Goal: Information Seeking & Learning: Compare options

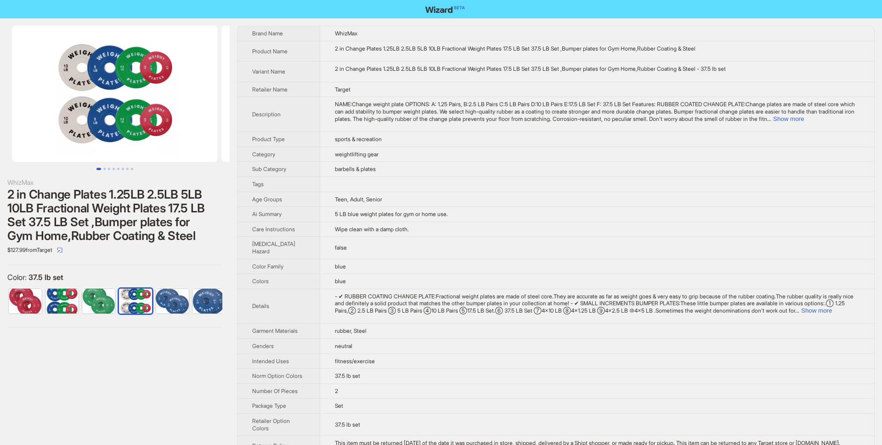
scroll to position [0, 79]
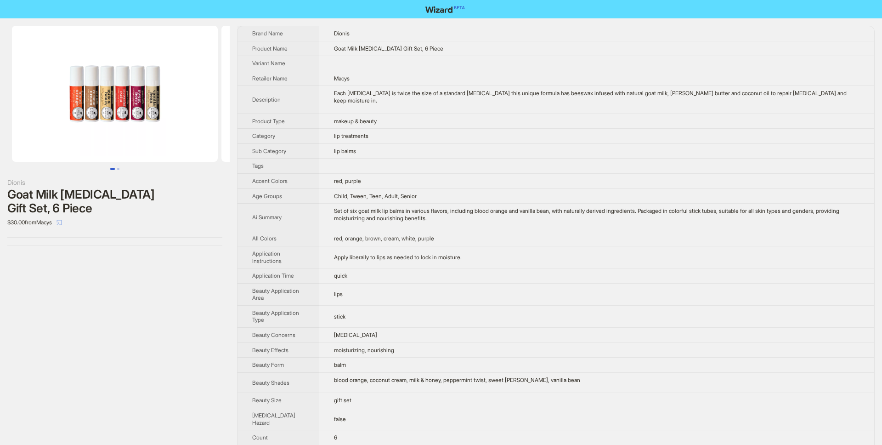
click at [62, 219] on icon "select" at bounding box center [59, 222] width 6 height 6
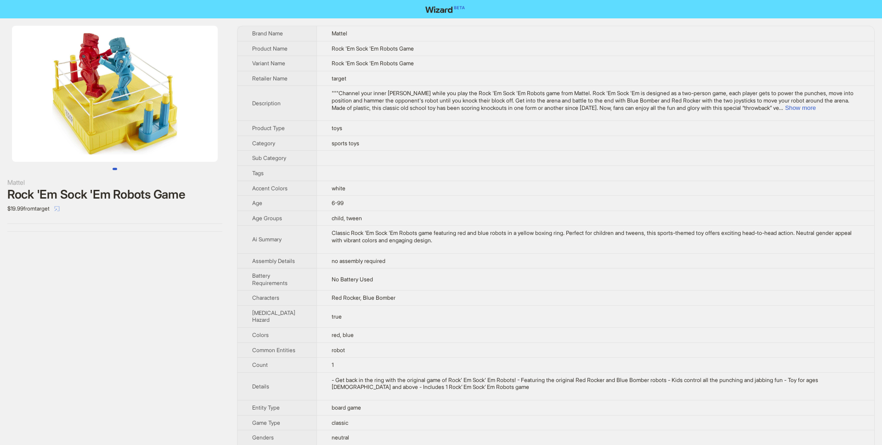
click at [60, 206] on icon "select" at bounding box center [57, 209] width 6 height 6
click at [345, 242] on div "Classic Rock 'Em Sock 'Em Robots game featuring red and blue robots in a yellow…" at bounding box center [596, 236] width 528 height 14
click at [60, 208] on icon "select" at bounding box center [57, 209] width 6 height 6
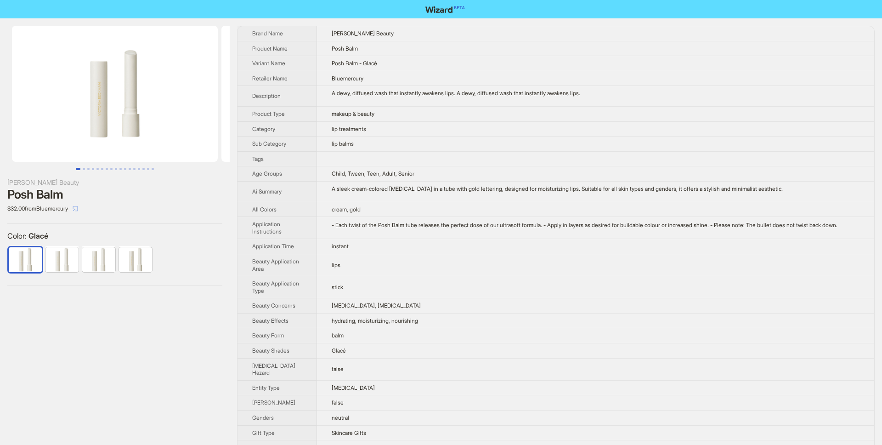
click at [78, 206] on button "button" at bounding box center [75, 208] width 15 height 15
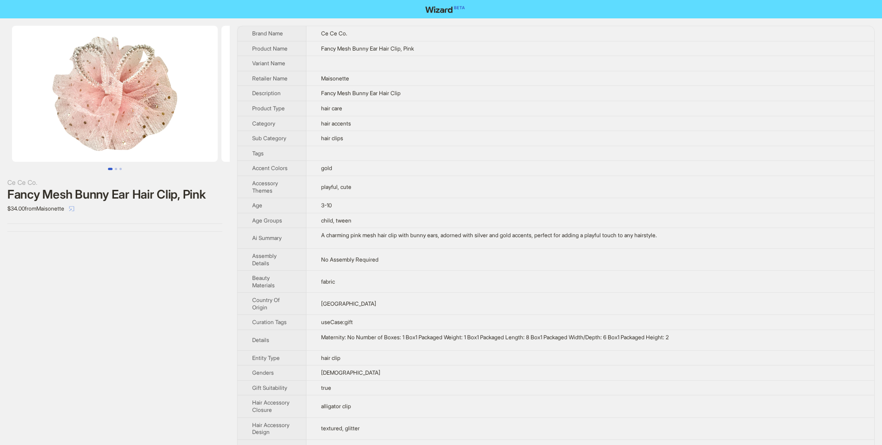
click at [74, 209] on icon "select" at bounding box center [72, 209] width 6 height 6
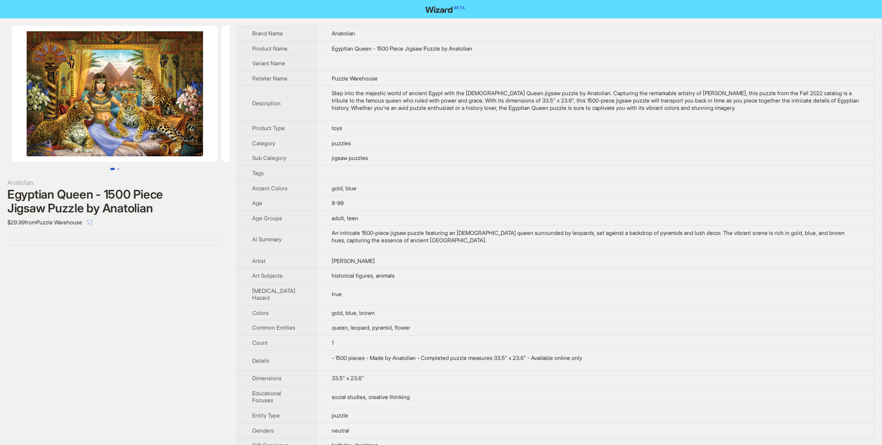
click at [97, 219] on button "button" at bounding box center [89, 222] width 15 height 15
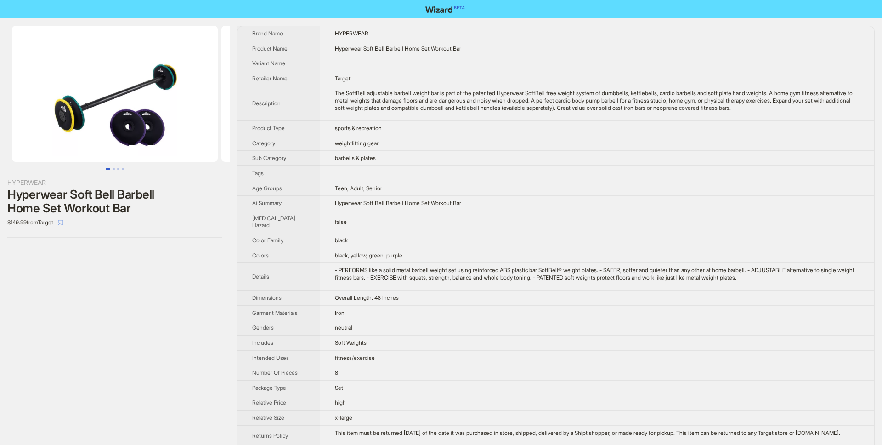
click at [68, 225] on button "button" at bounding box center [60, 222] width 15 height 15
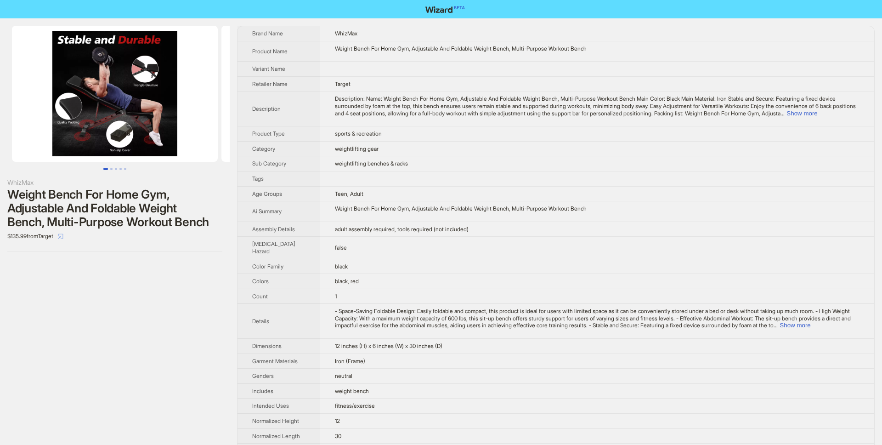
click at [63, 234] on icon "select" at bounding box center [61, 236] width 6 height 6
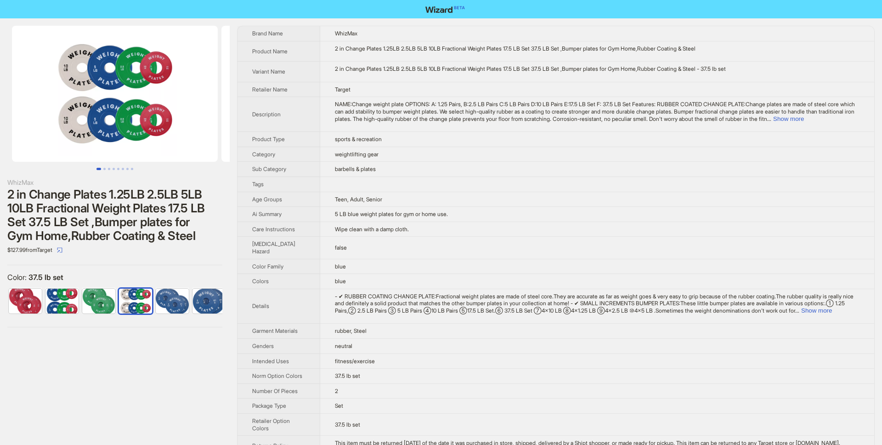
scroll to position [0, 79]
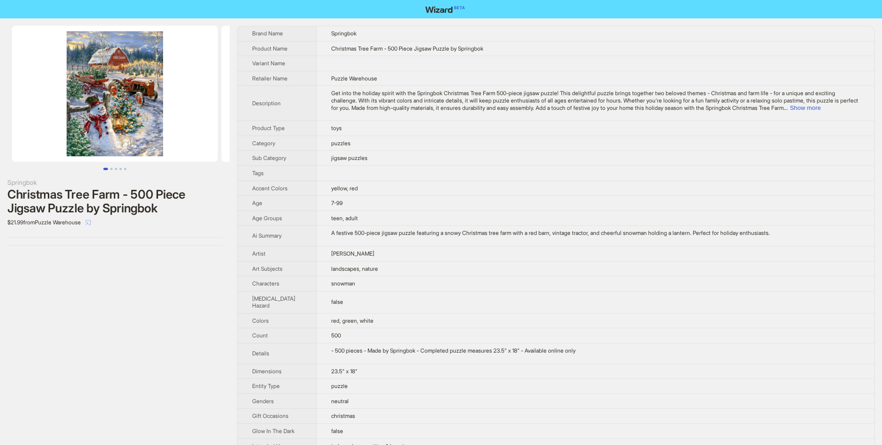
click at [91, 219] on icon "select" at bounding box center [88, 221] width 5 height 5
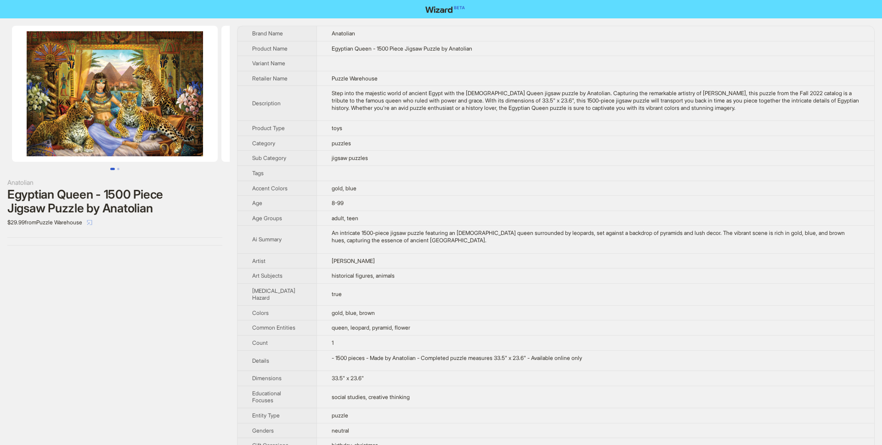
click at [92, 222] on icon "select" at bounding box center [90, 222] width 6 height 6
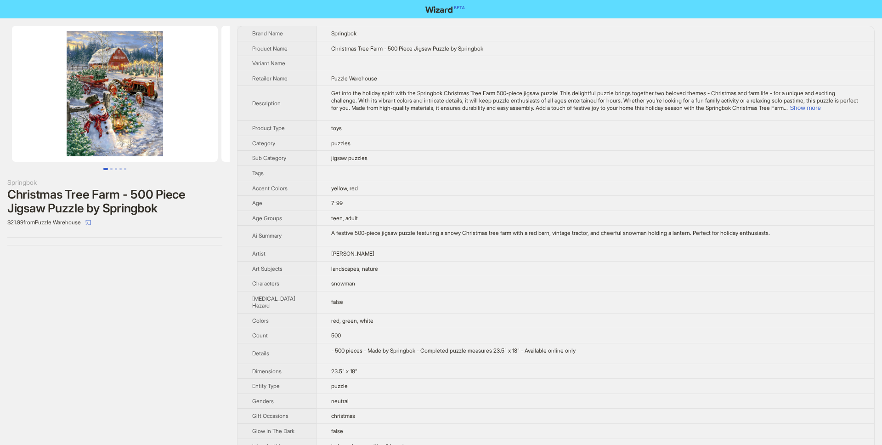
click at [124, 94] on img at bounding box center [115, 94] width 206 height 136
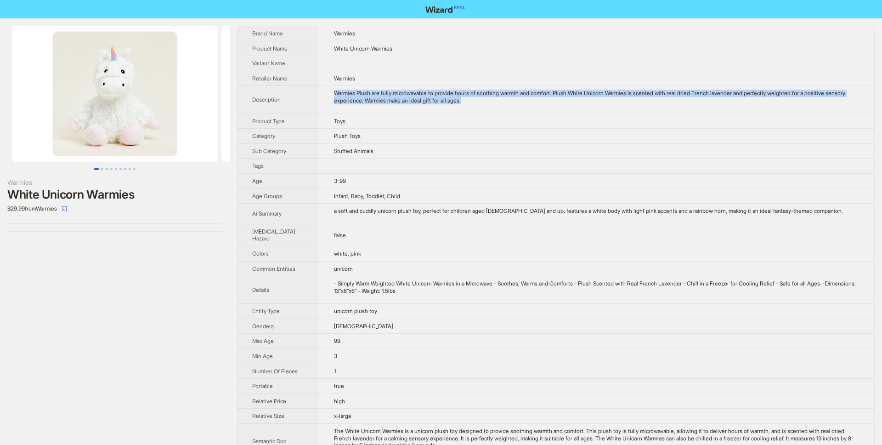
drag, startPoint x: 400, startPoint y: 95, endPoint x: 399, endPoint y: 109, distance: 13.8
click at [399, 109] on td "Warmies Plush are fully microwavable to provide hours of soothing warmth and co…" at bounding box center [596, 100] width 555 height 28
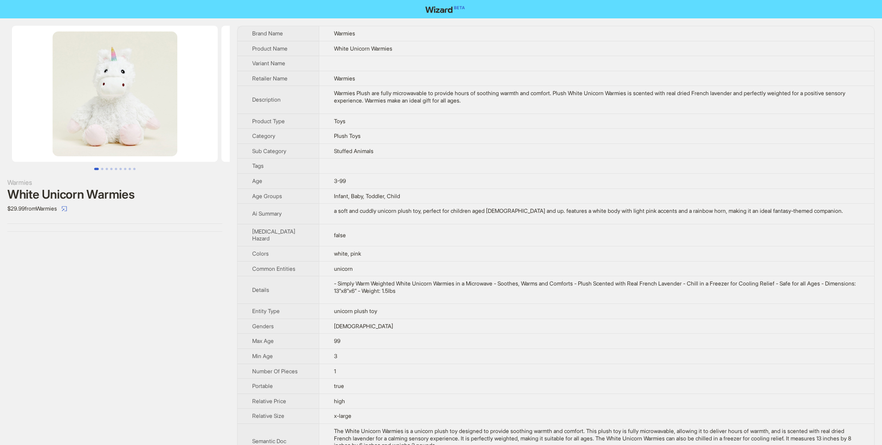
click at [399, 109] on td "Warmies Plush are fully microwavable to provide hours of soothing warmth and co…" at bounding box center [596, 100] width 555 height 28
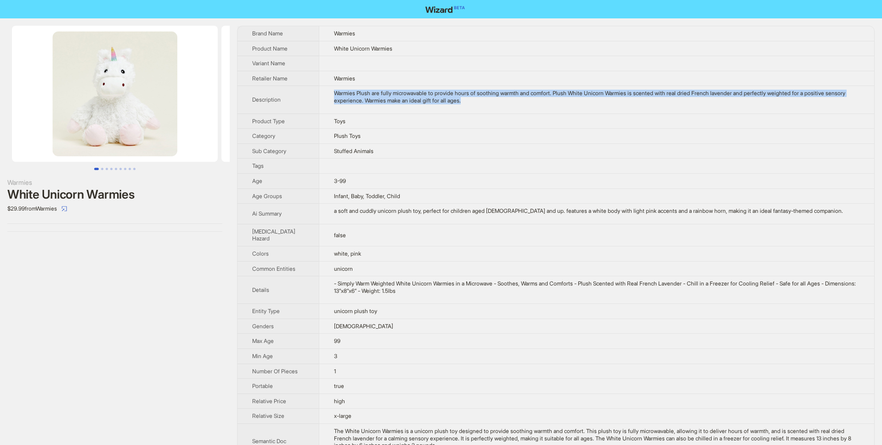
drag, startPoint x: 399, startPoint y: 109, endPoint x: 398, endPoint y: 86, distance: 23.0
click at [398, 86] on td "Warmies Plush are fully microwavable to provide hours of soothing warmth and co…" at bounding box center [596, 100] width 555 height 28
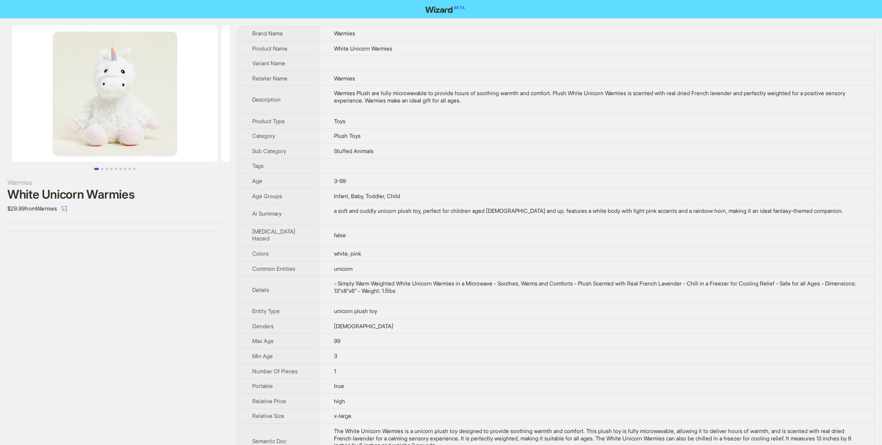
click at [398, 86] on td "Warmies Plush are fully microwavable to provide hours of soothing warmth and co…" at bounding box center [596, 100] width 555 height 28
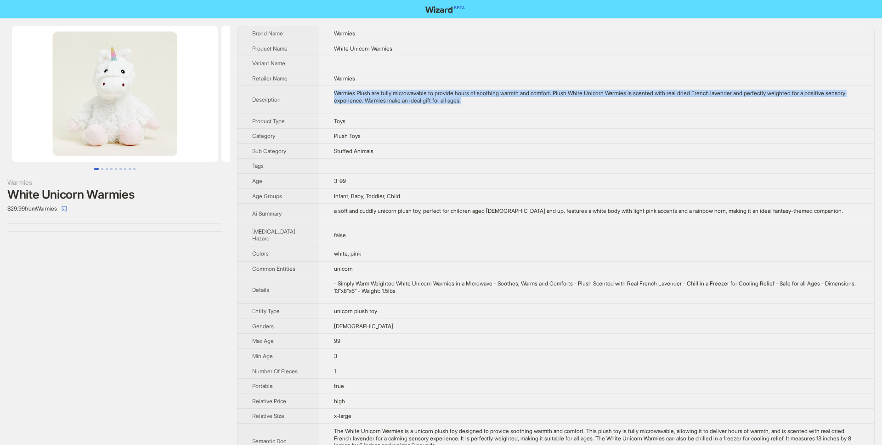
drag, startPoint x: 398, startPoint y: 86, endPoint x: 487, endPoint y: 107, distance: 91.9
click at [487, 107] on td "Warmies Plush are fully microwavable to provide hours of soothing warmth and co…" at bounding box center [596, 100] width 555 height 28
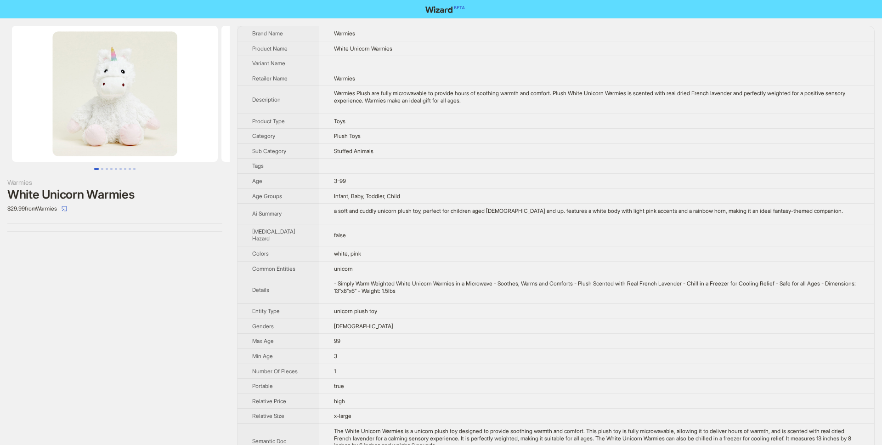
click at [487, 107] on td "Warmies Plush are fully microwavable to provide hours of soothing warmth and co…" at bounding box center [596, 100] width 555 height 28
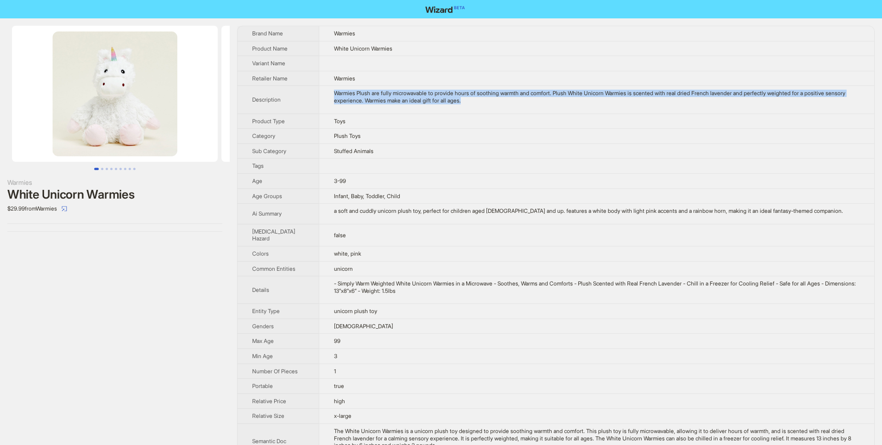
drag, startPoint x: 487, startPoint y: 107, endPoint x: 321, endPoint y: 96, distance: 166.6
click at [321, 96] on td "Warmies Plush are fully microwavable to provide hours of soothing warmth and co…" at bounding box center [596, 100] width 555 height 28
click at [334, 96] on div "Warmies Plush are fully microwavable to provide hours of soothing warmth and co…" at bounding box center [596, 97] width 525 height 14
drag, startPoint x: 321, startPoint y: 96, endPoint x: 488, endPoint y: 103, distance: 167.3
click at [488, 103] on div "Warmies Plush are fully microwavable to provide hours of soothing warmth and co…" at bounding box center [596, 97] width 525 height 14
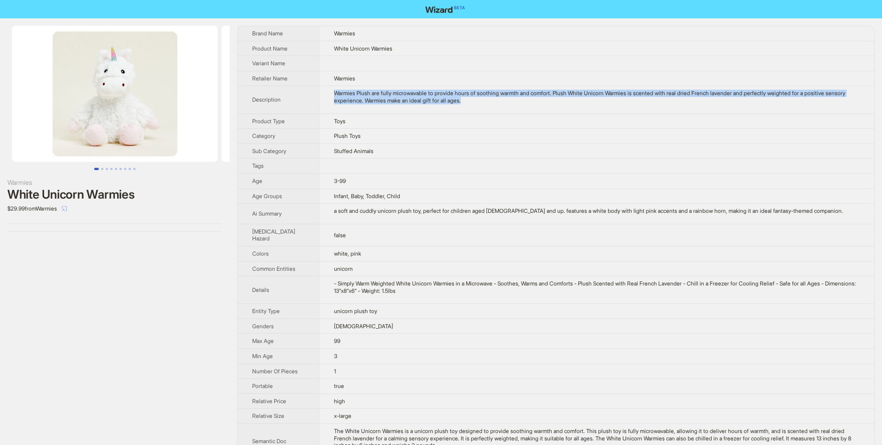
click at [67, 209] on icon "select" at bounding box center [65, 209] width 6 height 6
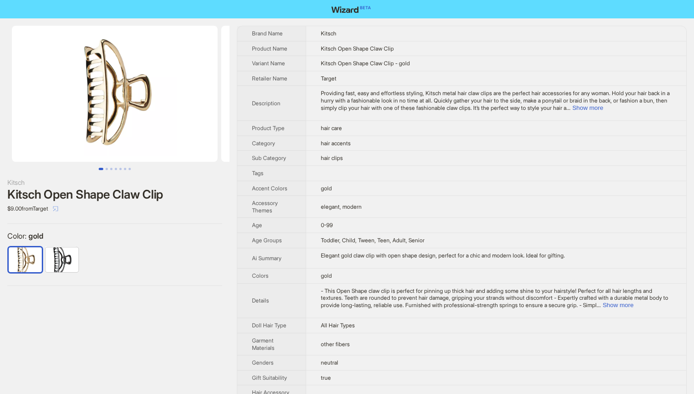
click at [58, 207] on icon "select" at bounding box center [56, 209] width 6 height 6
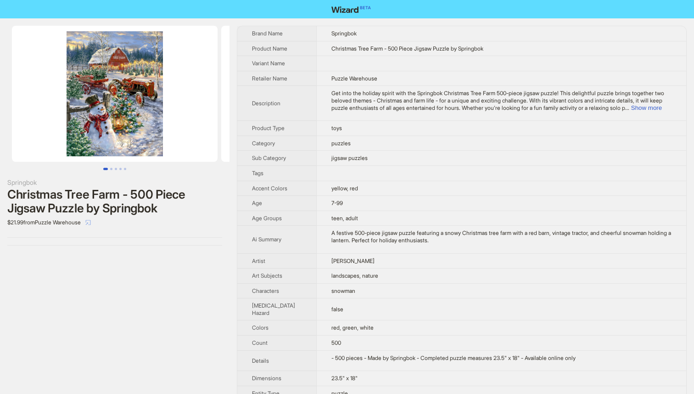
click at [91, 219] on button "button" at bounding box center [88, 222] width 15 height 15
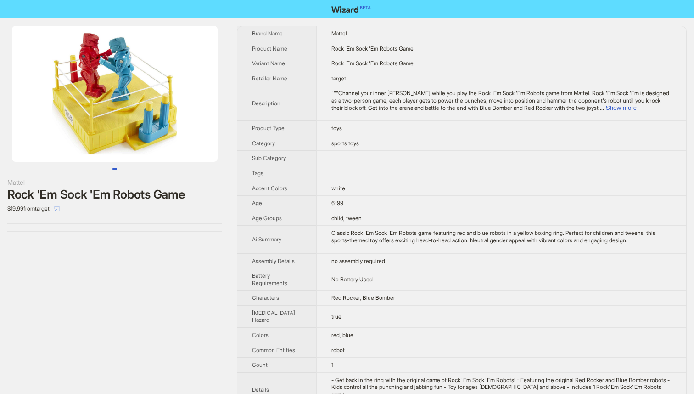
click at [60, 207] on icon "select" at bounding box center [57, 208] width 5 height 5
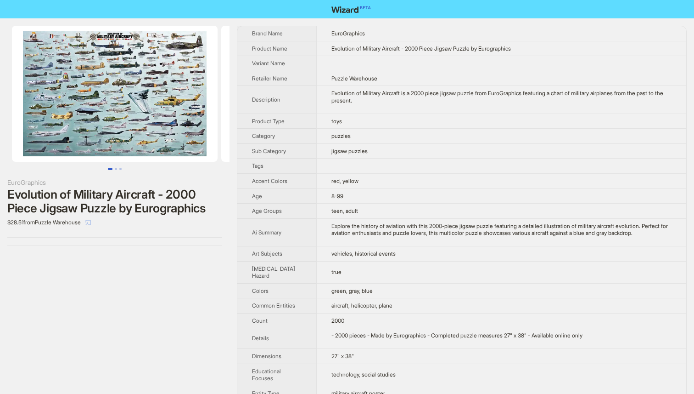
click at [96, 217] on button "button" at bounding box center [88, 222] width 15 height 15
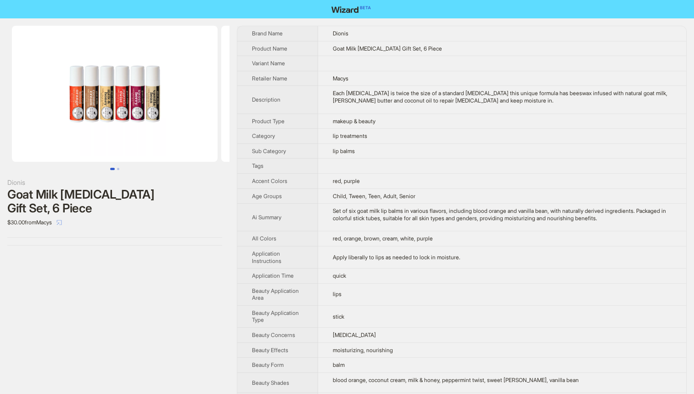
click at [62, 219] on icon "select" at bounding box center [59, 222] width 6 height 6
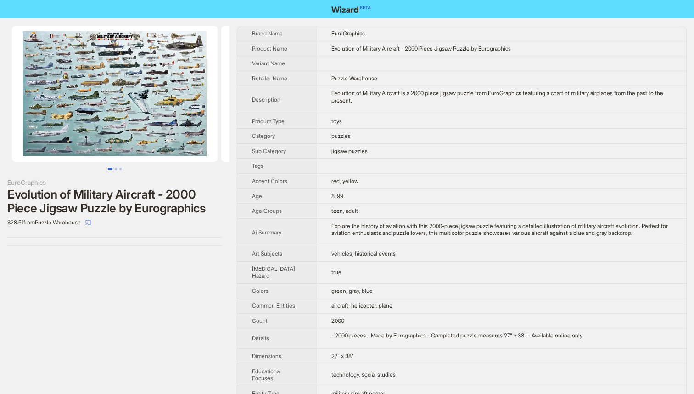
click at [145, 86] on img at bounding box center [115, 94] width 206 height 136
